Goal: Check status

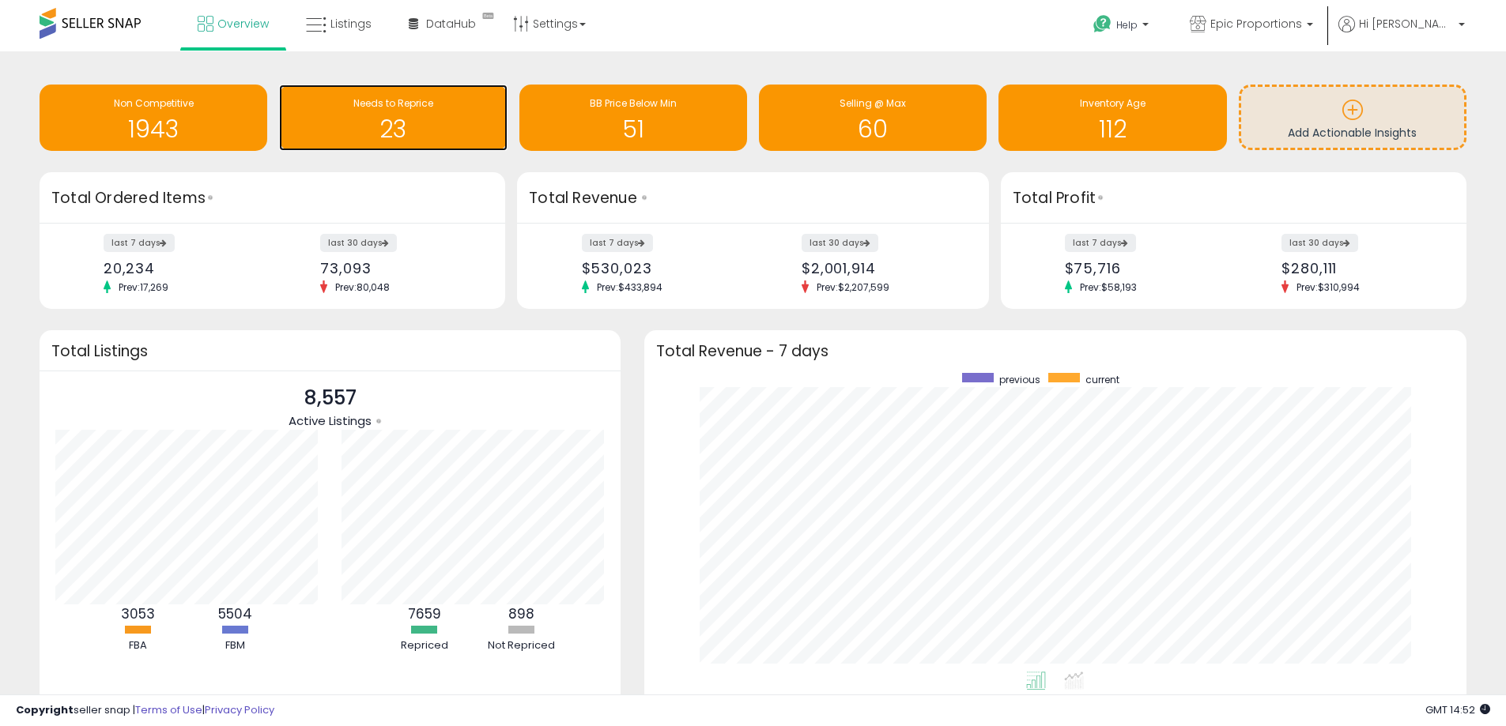
click at [424, 117] on h1 "23" at bounding box center [393, 129] width 212 height 26
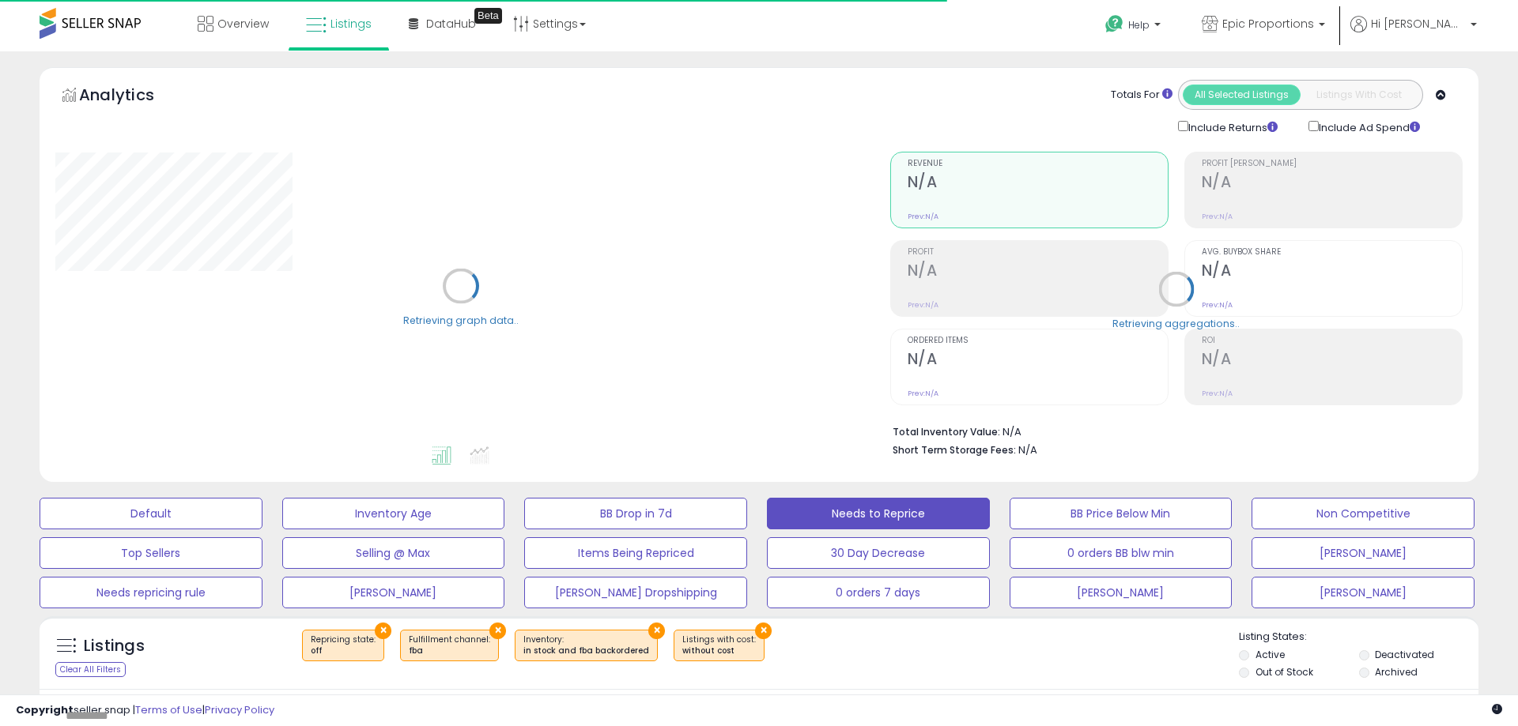
select select "**"
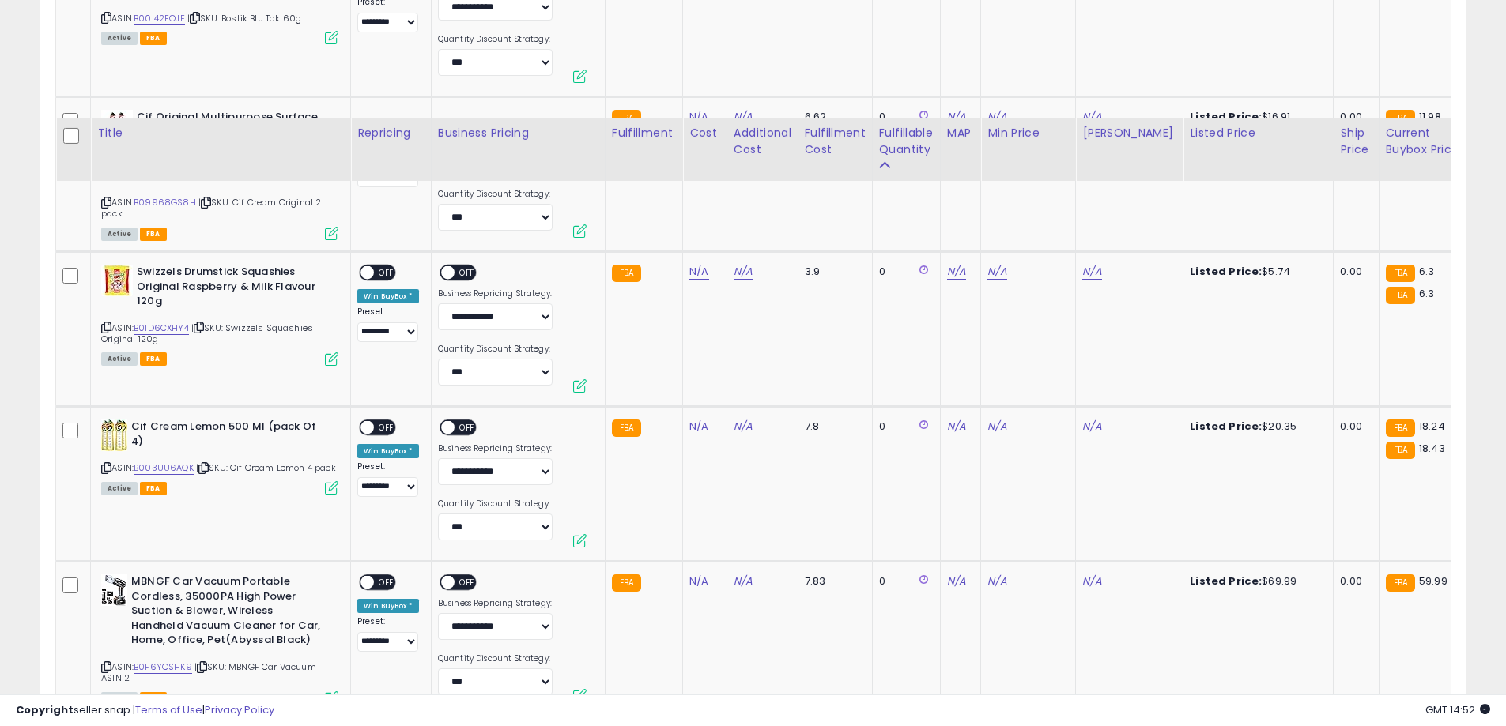
scroll to position [3840, 0]
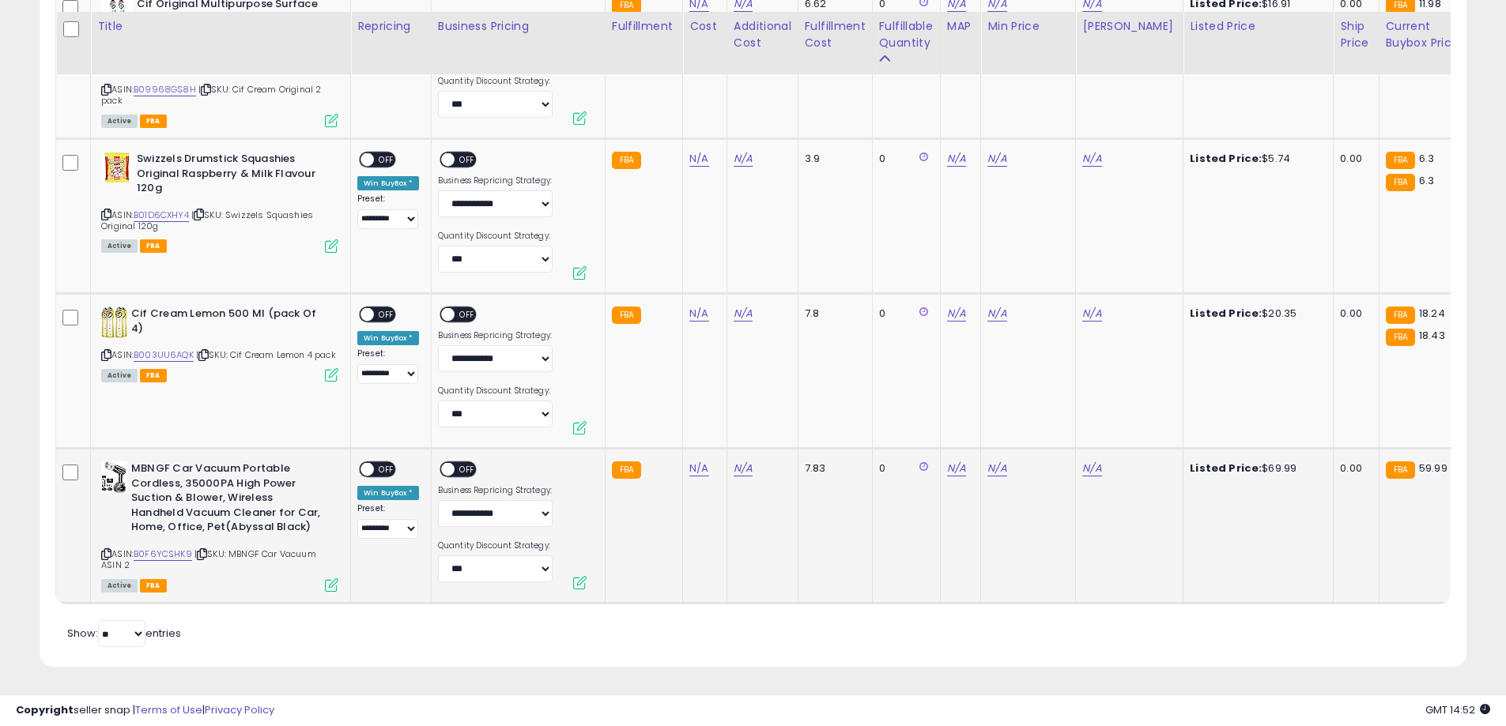
click at [107, 550] on icon at bounding box center [106, 554] width 10 height 9
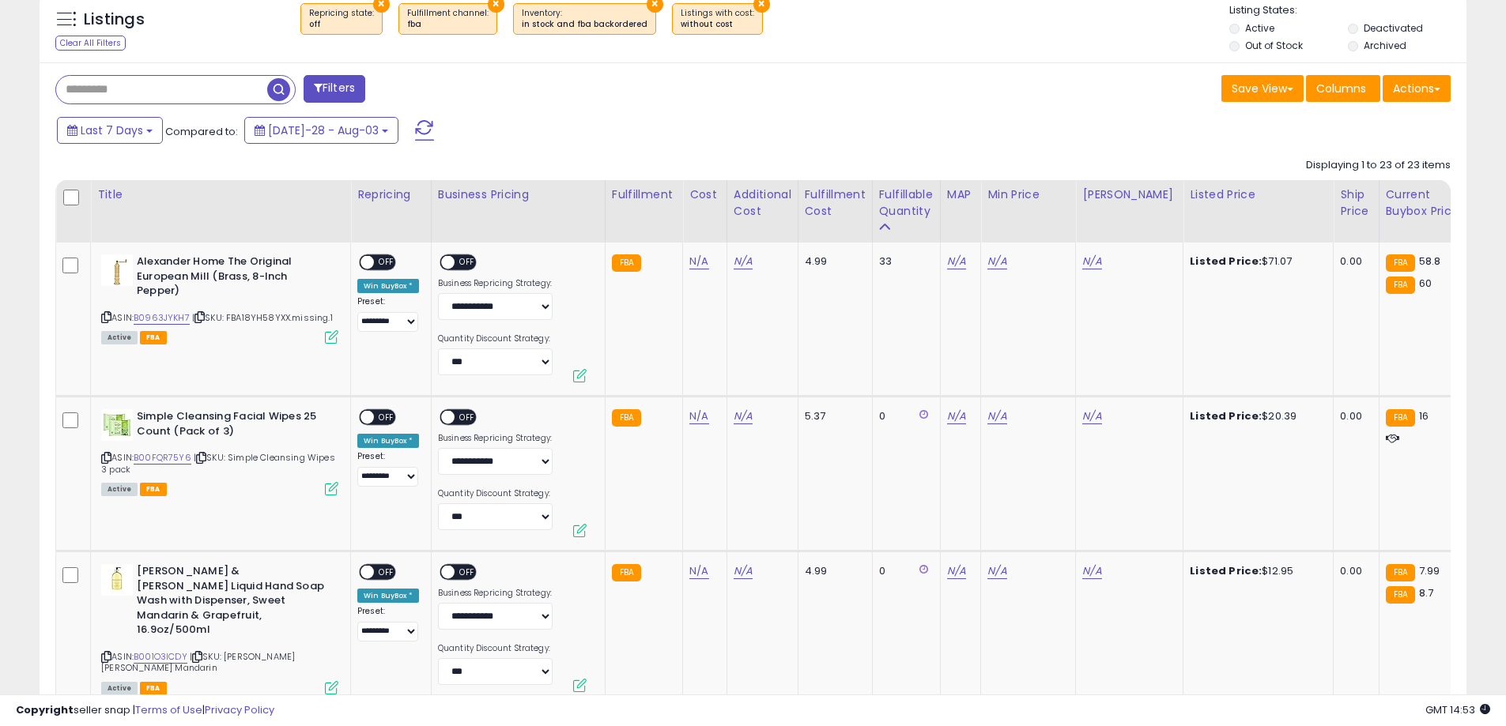
scroll to position [599, 0]
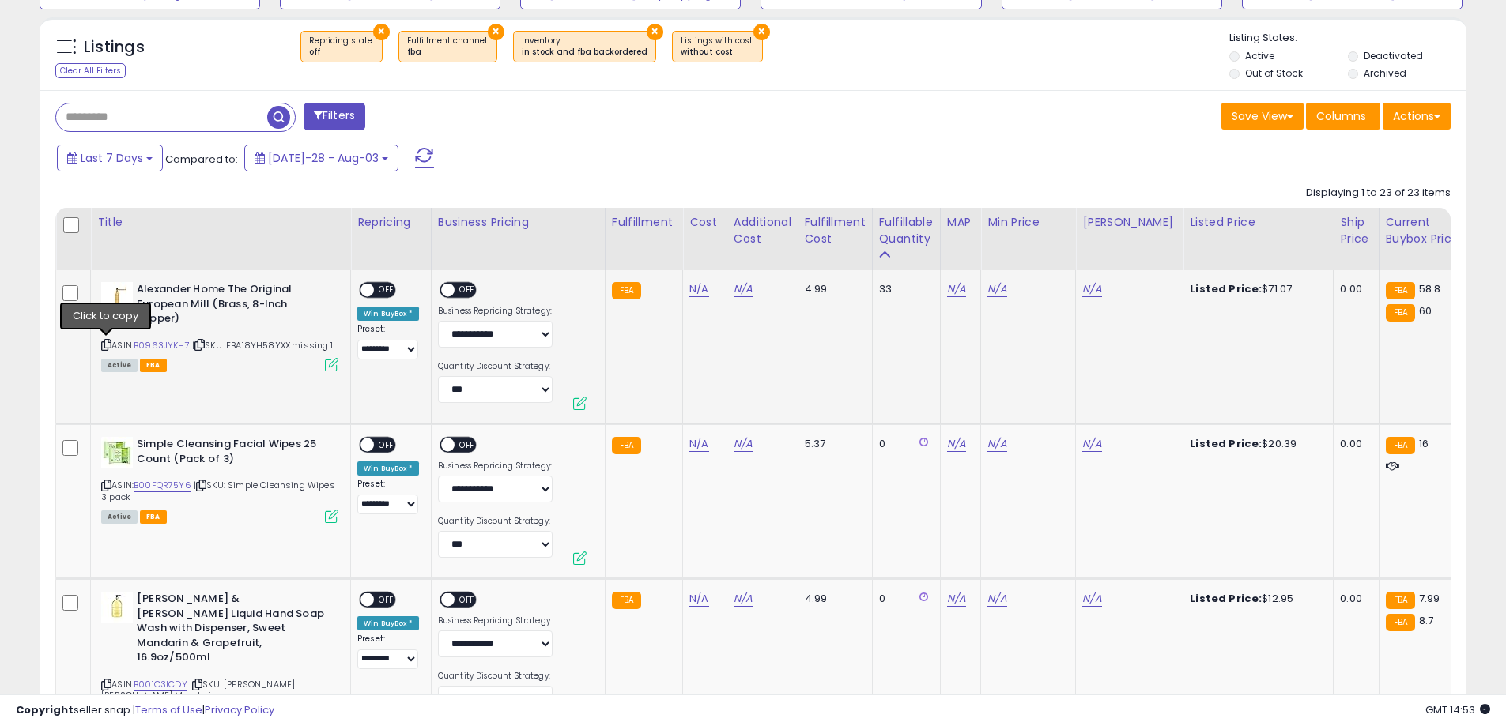
click at [101, 345] on icon at bounding box center [106, 345] width 10 height 9
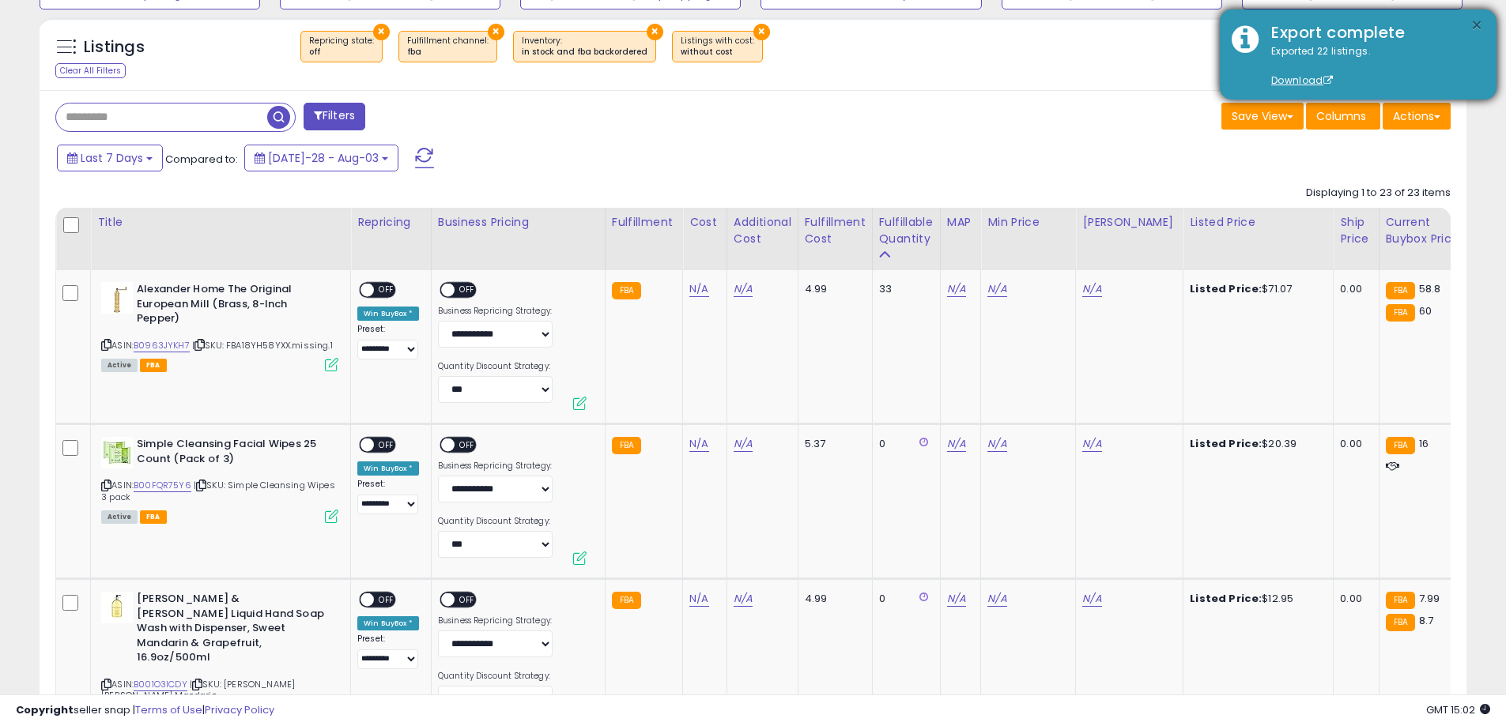
click at [1473, 25] on button "×" at bounding box center [1476, 26] width 13 height 20
